Goal: Check status: Check status

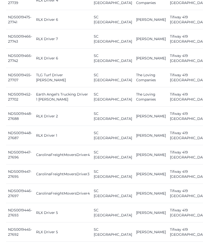
scroll to position [260, 0]
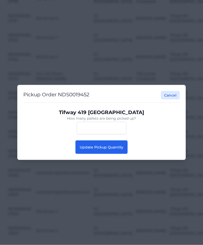
scroll to position [260, 0]
click at [90, 154] on button "Update Pickup Quantity" at bounding box center [101, 147] width 52 height 14
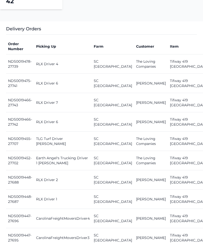
scroll to position [242, 0]
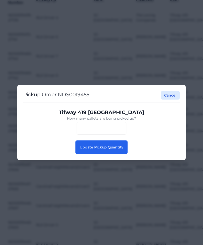
click at [91, 154] on button "Update Pickup Quantity" at bounding box center [101, 147] width 52 height 14
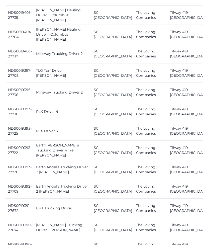
scroll to position [590, 0]
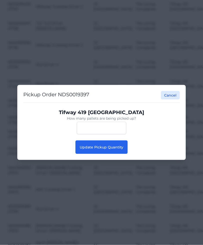
scroll to position [590, 0]
click at [116, 154] on button "Update Pickup Quantity" at bounding box center [101, 147] width 52 height 14
